Goal: Task Accomplishment & Management: Manage account settings

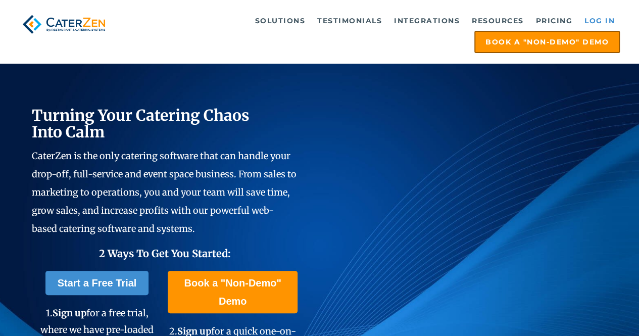
click at [600, 20] on link "Log in" at bounding box center [599, 21] width 40 height 20
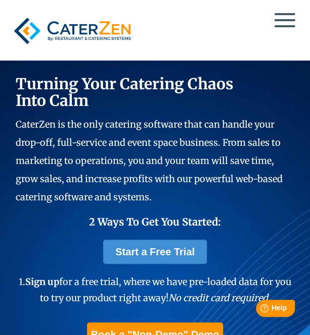
click at [279, 22] on div at bounding box center [154, 31] width 291 height 38
click at [286, 11] on div at bounding box center [154, 11] width 291 height 1
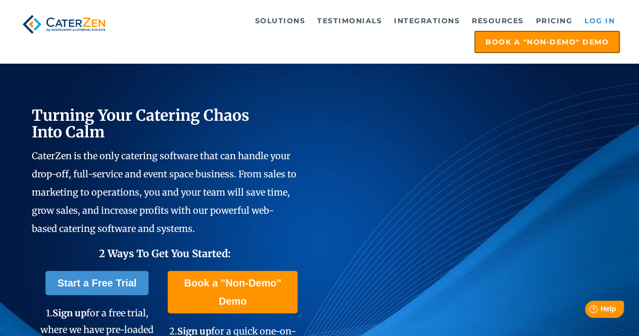
click at [600, 17] on link "Log in" at bounding box center [599, 21] width 40 height 20
